Goal: Complete application form

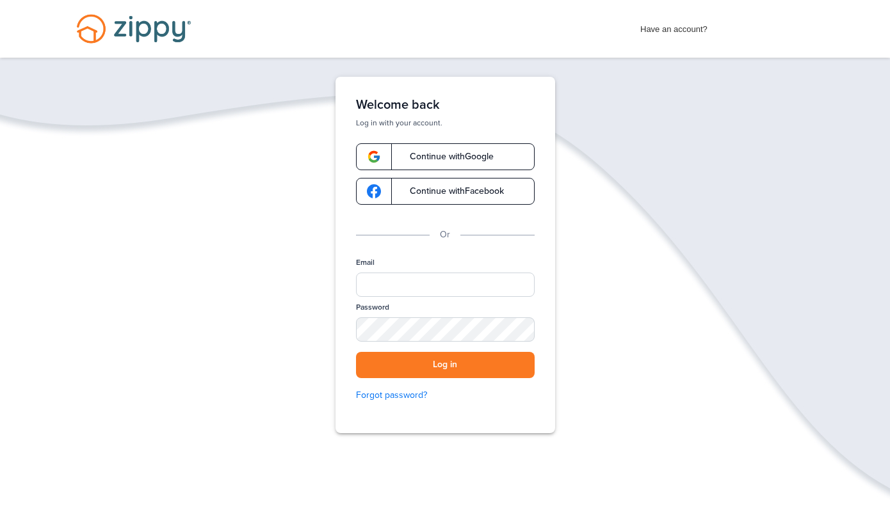
click at [478, 152] on span "Continue with Google" at bounding box center [445, 156] width 97 height 9
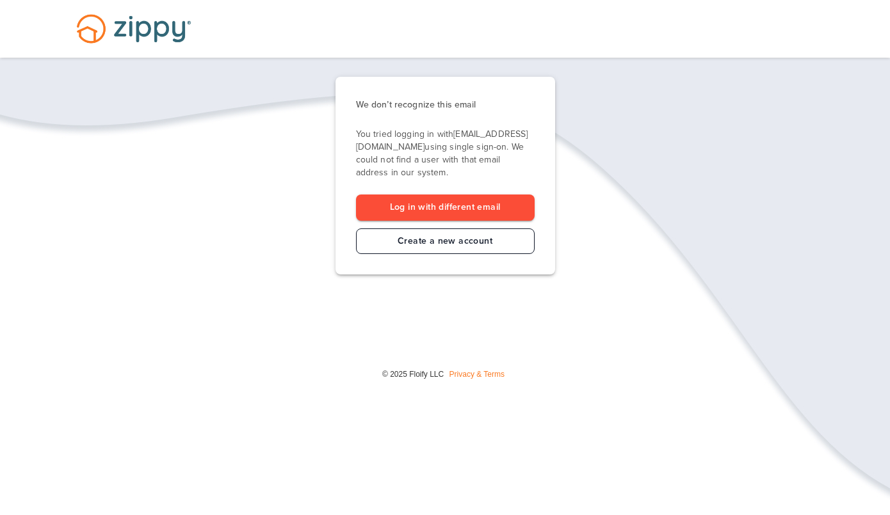
click at [486, 243] on link "Create a new account" at bounding box center [445, 242] width 179 height 26
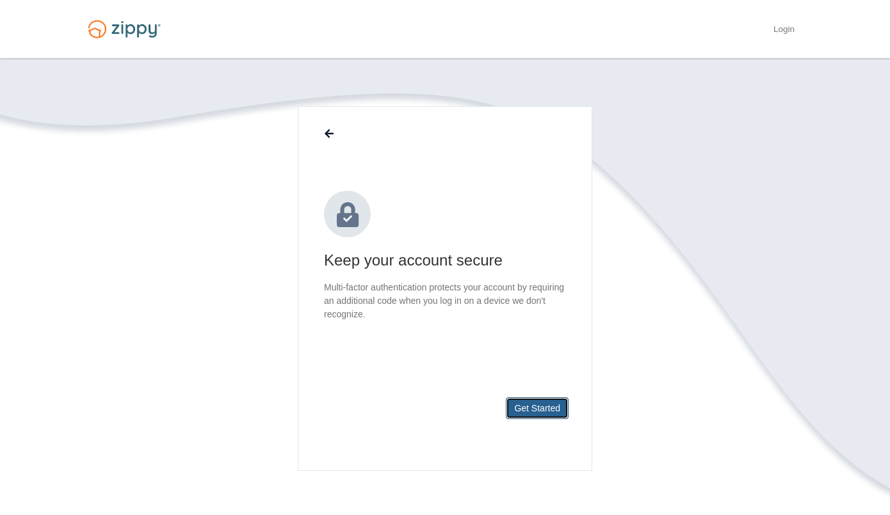
click at [546, 406] on button "Get Started" at bounding box center [537, 408] width 63 height 22
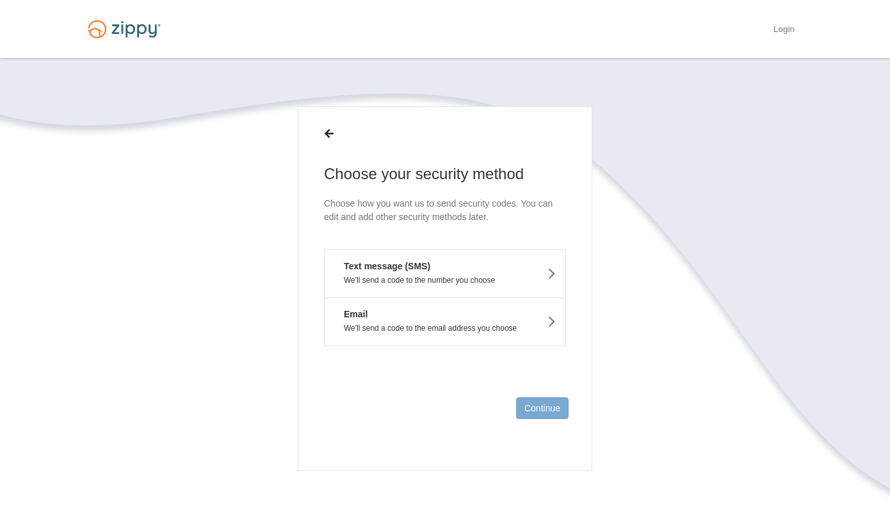
click at [508, 271] on button "Text message (SMS) We'll send a code to the number you choose" at bounding box center [445, 274] width 242 height 48
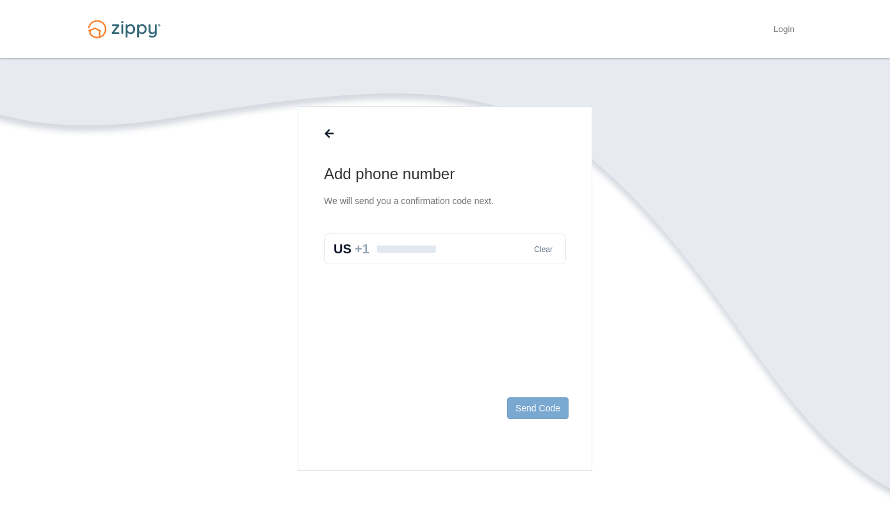
click at [437, 257] on input "text" at bounding box center [445, 249] width 242 height 31
type input "**********"
click at [532, 416] on button "Send Code" at bounding box center [537, 408] width 61 height 22
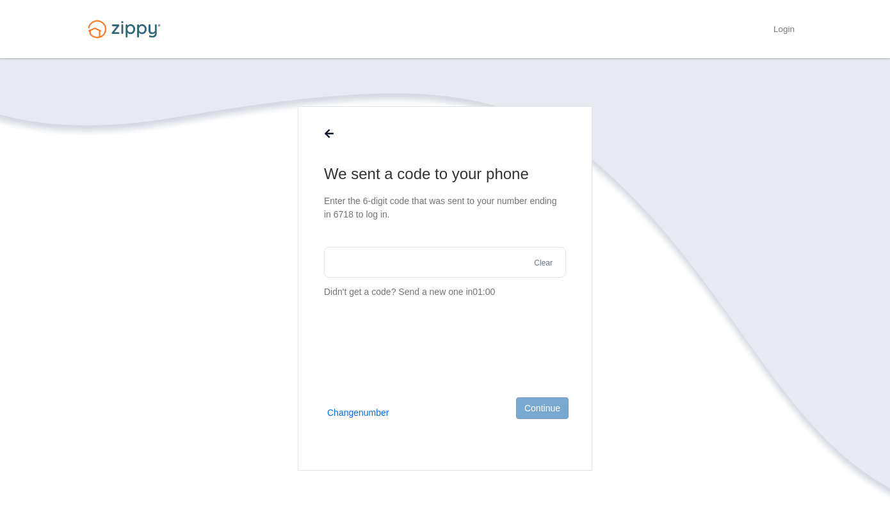
click at [407, 250] on input "text" at bounding box center [445, 262] width 242 height 31
type input "******"
click at [561, 405] on button "Continue" at bounding box center [542, 408] width 52 height 22
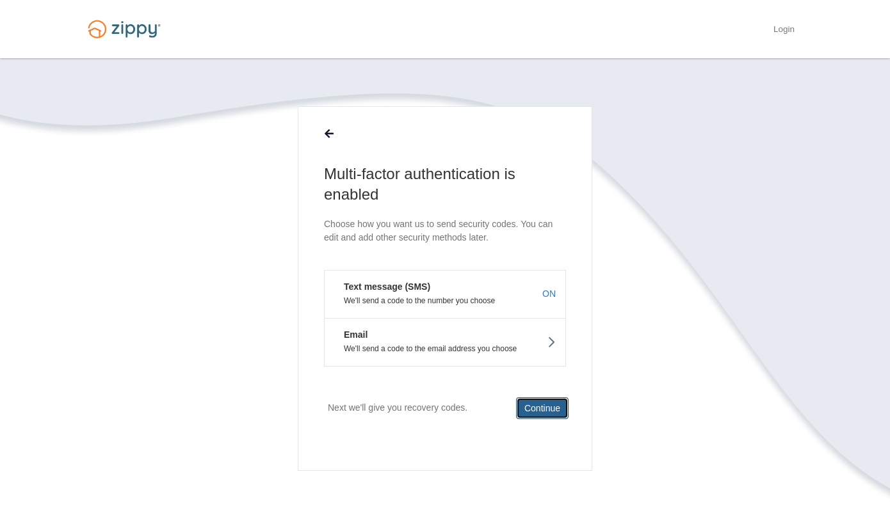
click at [550, 415] on button "Continue" at bounding box center [542, 408] width 52 height 22
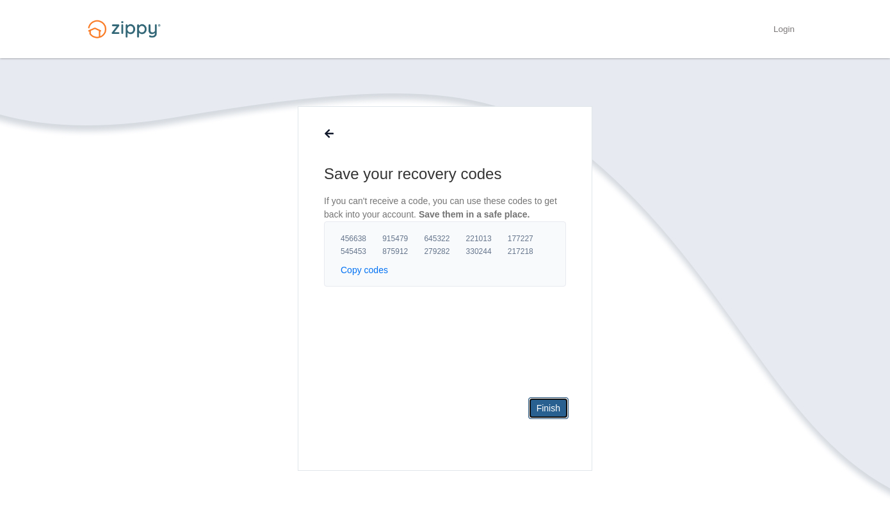
click at [549, 409] on link "Finish" at bounding box center [548, 408] width 40 height 22
